Goal: Transaction & Acquisition: Purchase product/service

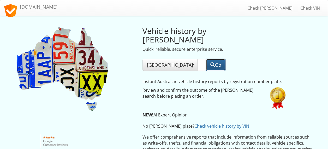
click at [215, 59] on button "Go" at bounding box center [216, 65] width 20 height 12
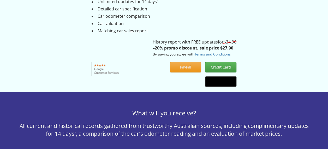
scroll to position [104, 0]
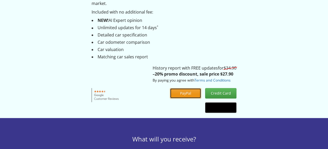
click at [190, 92] on button "PayPal" at bounding box center [185, 93] width 31 height 10
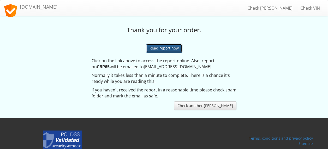
click at [167, 48] on link "Read report now" at bounding box center [164, 48] width 36 height 9
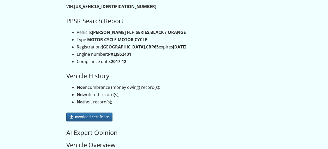
scroll to position [78, 0]
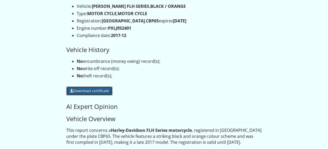
click at [93, 91] on link "Download certificate" at bounding box center [89, 91] width 46 height 9
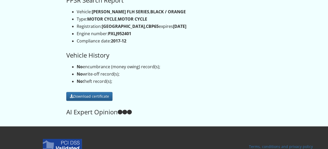
scroll to position [104, 0]
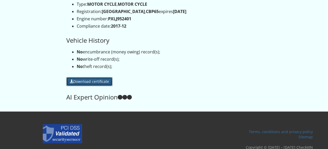
click at [88, 81] on link "Download certificate" at bounding box center [89, 81] width 46 height 9
